Goal: Navigation & Orientation: Find specific page/section

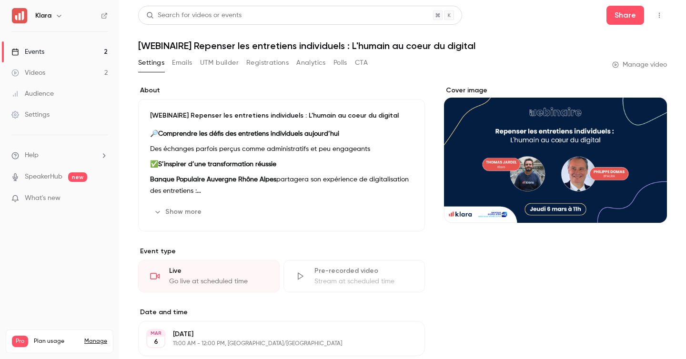
click at [72, 48] on link "Events 2" at bounding box center [59, 51] width 119 height 21
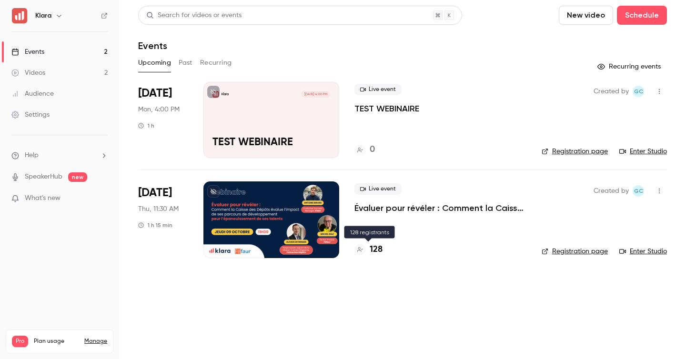
click at [381, 247] on h4 "128" at bounding box center [376, 250] width 13 height 13
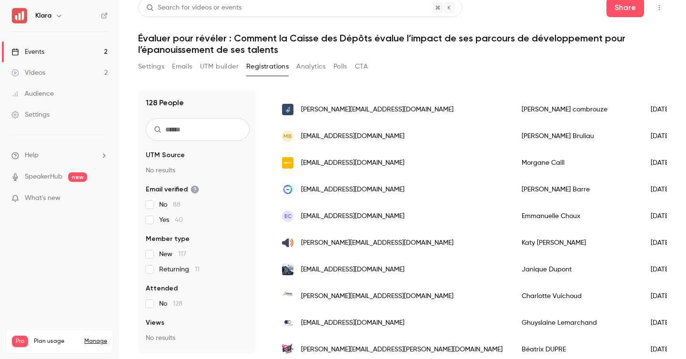
scroll to position [459, 0]
click at [76, 51] on link "Events 2" at bounding box center [59, 51] width 119 height 21
